Goal: Information Seeking & Learning: Learn about a topic

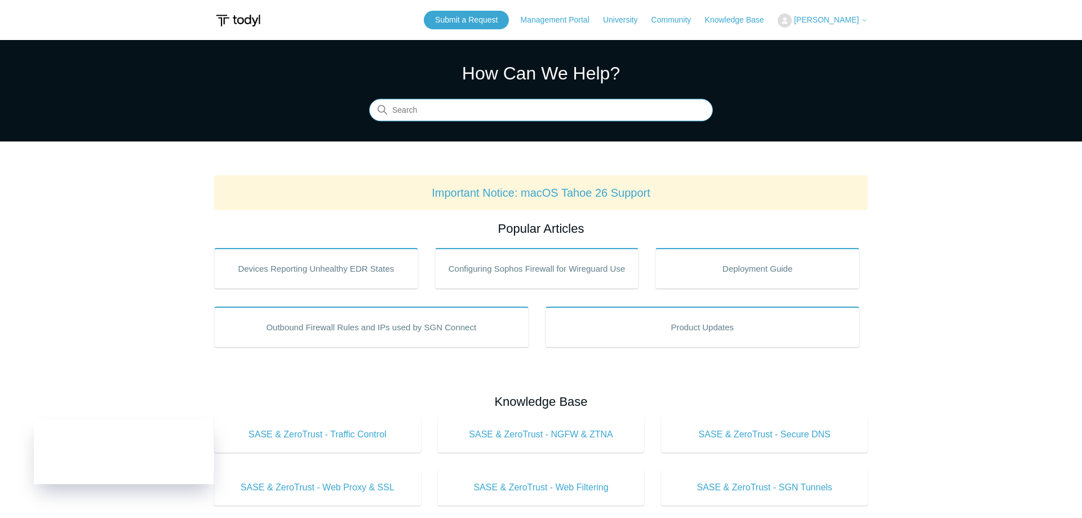
click at [453, 109] on input "Search" at bounding box center [541, 110] width 344 height 23
type input "subscription"
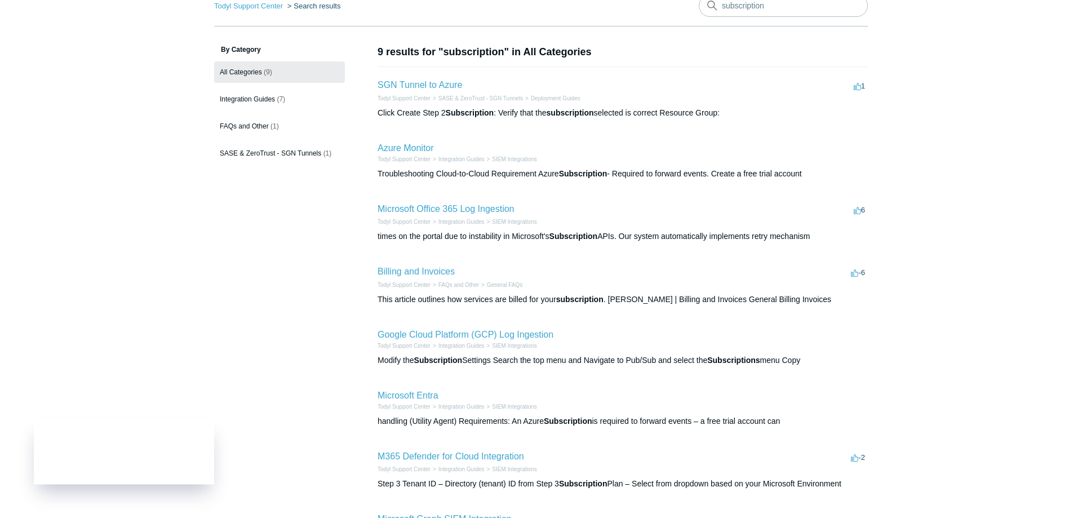
scroll to position [115, 0]
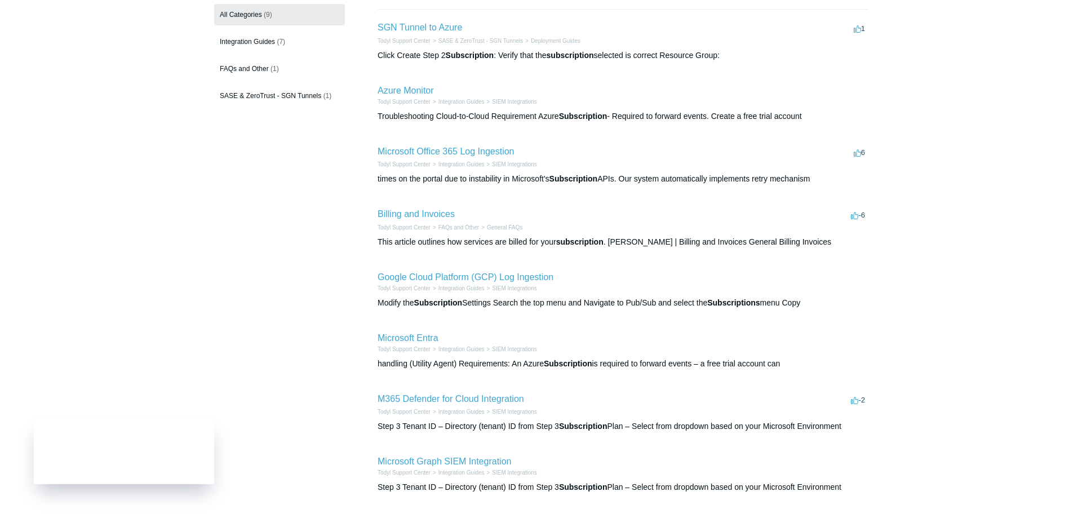
click at [419, 220] on h2 "Billing and Invoices" at bounding box center [415, 214] width 77 height 14
click at [424, 216] on link "Billing and Invoices" at bounding box center [415, 214] width 77 height 10
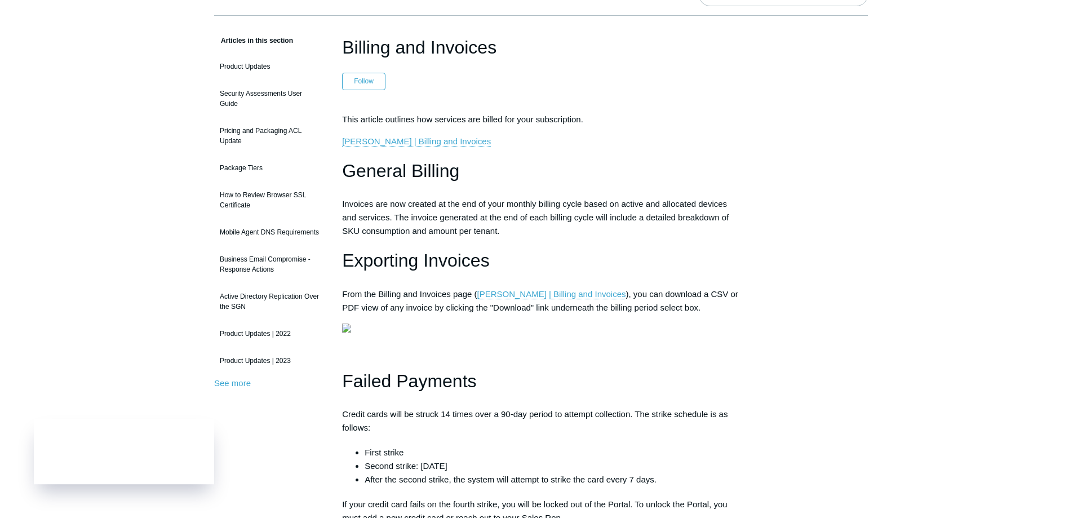
scroll to position [115, 0]
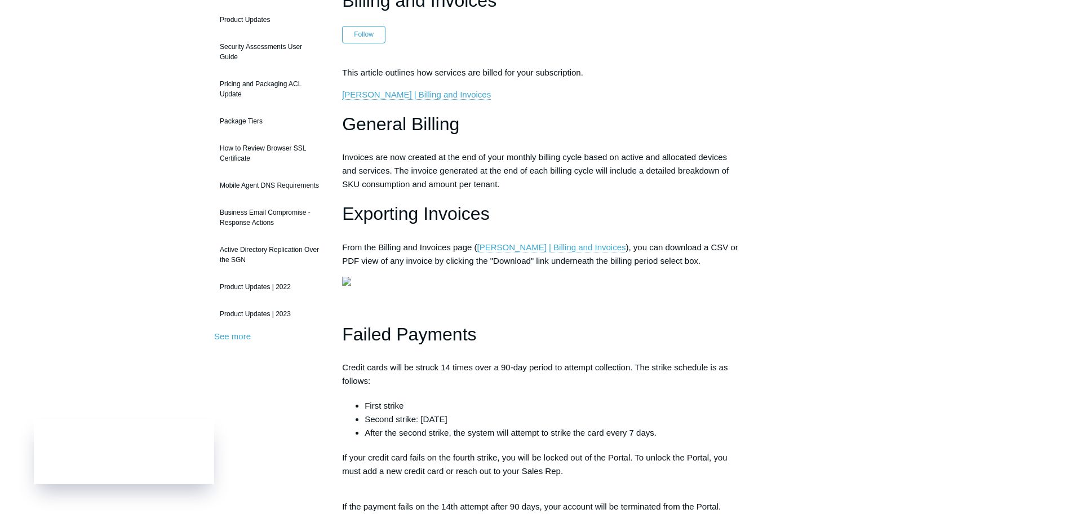
click at [509, 245] on link "[PERSON_NAME] | Billing and Invoices" at bounding box center [551, 247] width 149 height 10
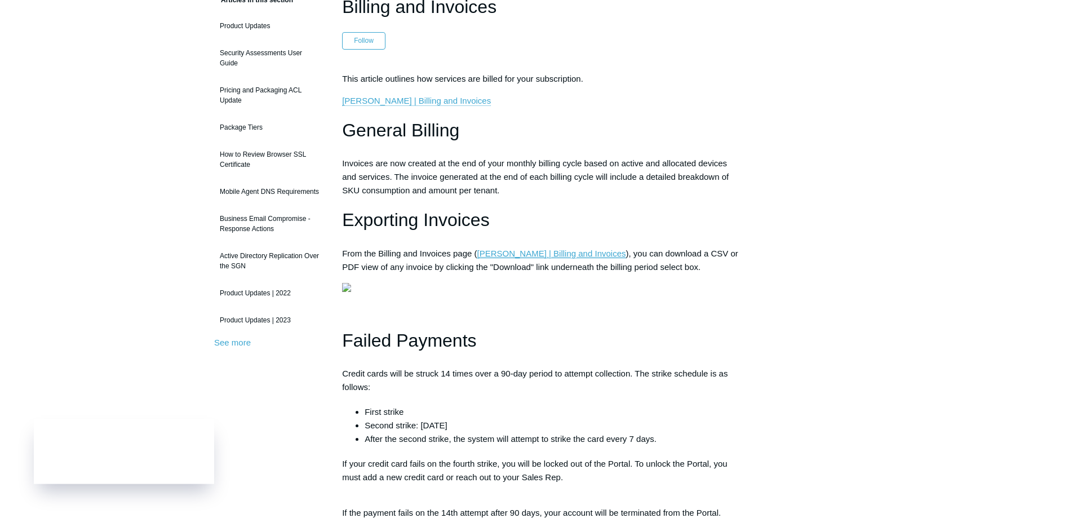
scroll to position [0, 0]
